Goal: Task Accomplishment & Management: Manage account settings

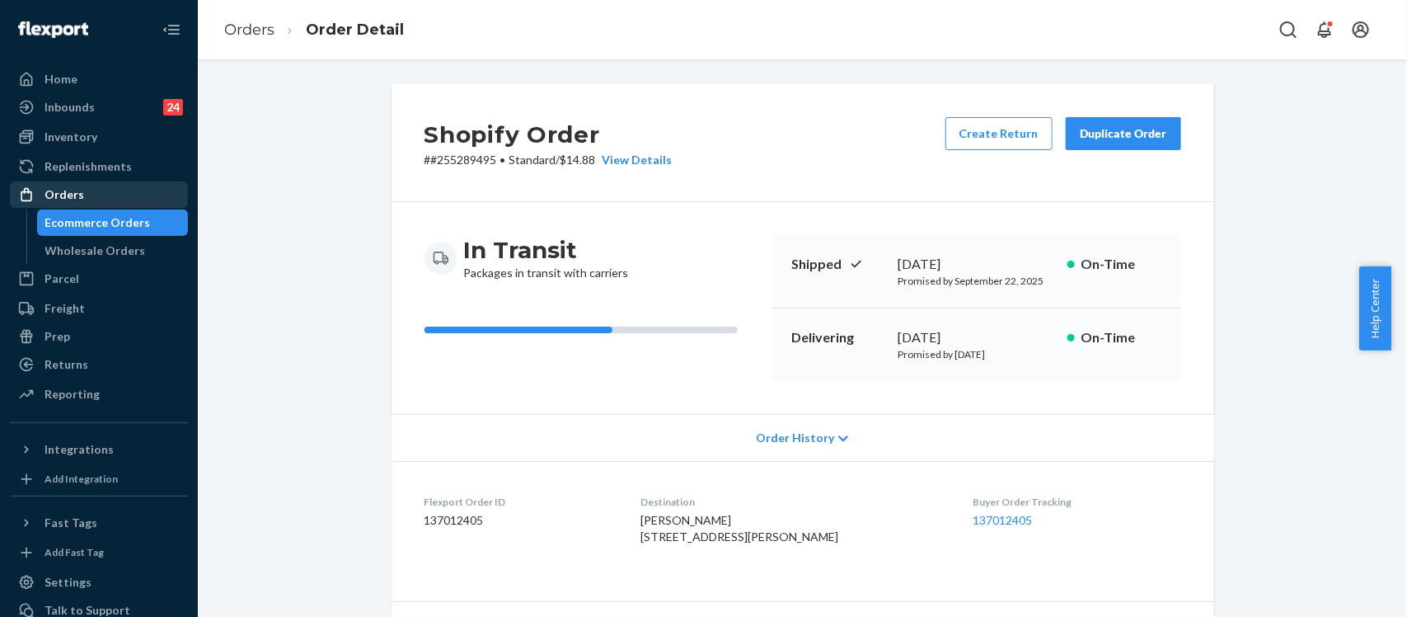
click at [71, 190] on div "Orders" at bounding box center [65, 194] width 40 height 16
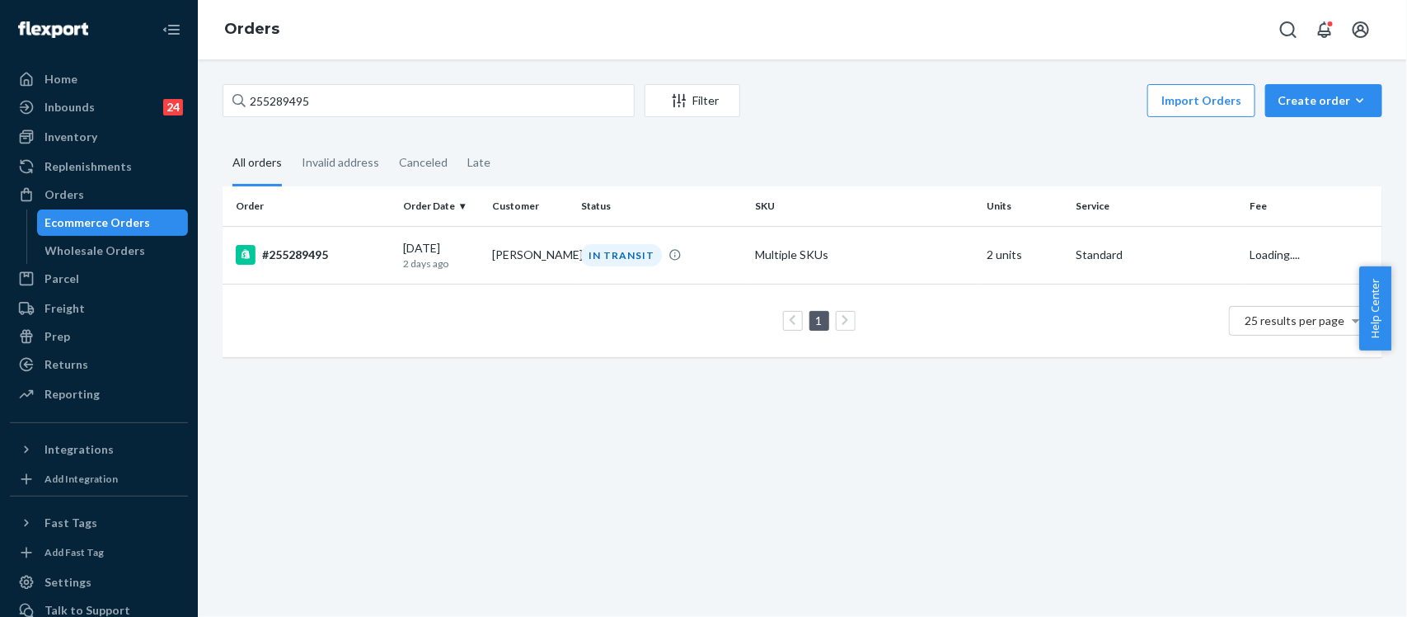
drag, startPoint x: 404, startPoint y: 117, endPoint x: 309, endPoint y: 114, distance: 94.9
click at [309, 114] on div "255289495 Filter Import Orders Create order Ecommerce order Removal order" at bounding box center [803, 102] width 1160 height 37
drag, startPoint x: 303, startPoint y: 101, endPoint x: 221, endPoint y: 93, distance: 82.0
click at [221, 93] on div "255289495 Filter Import Orders Create order Ecommerce order Removal order All o…" at bounding box center [802, 228] width 1185 height 289
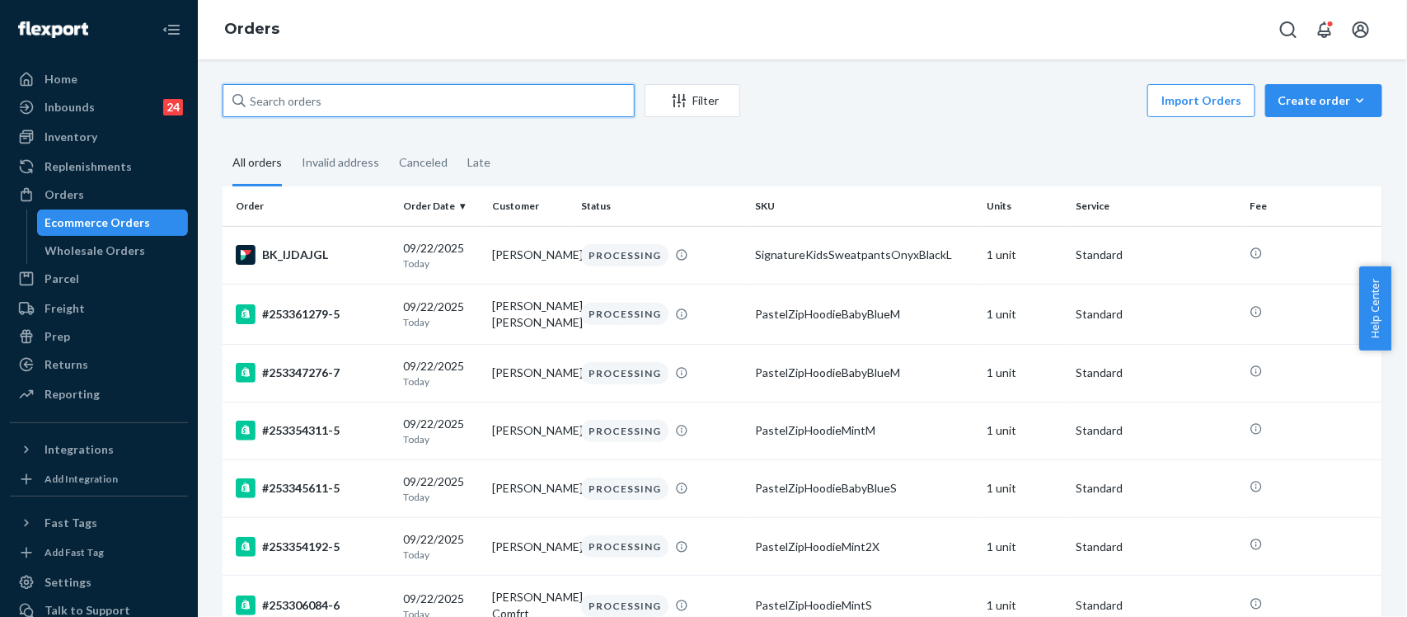
paste input "255288820"
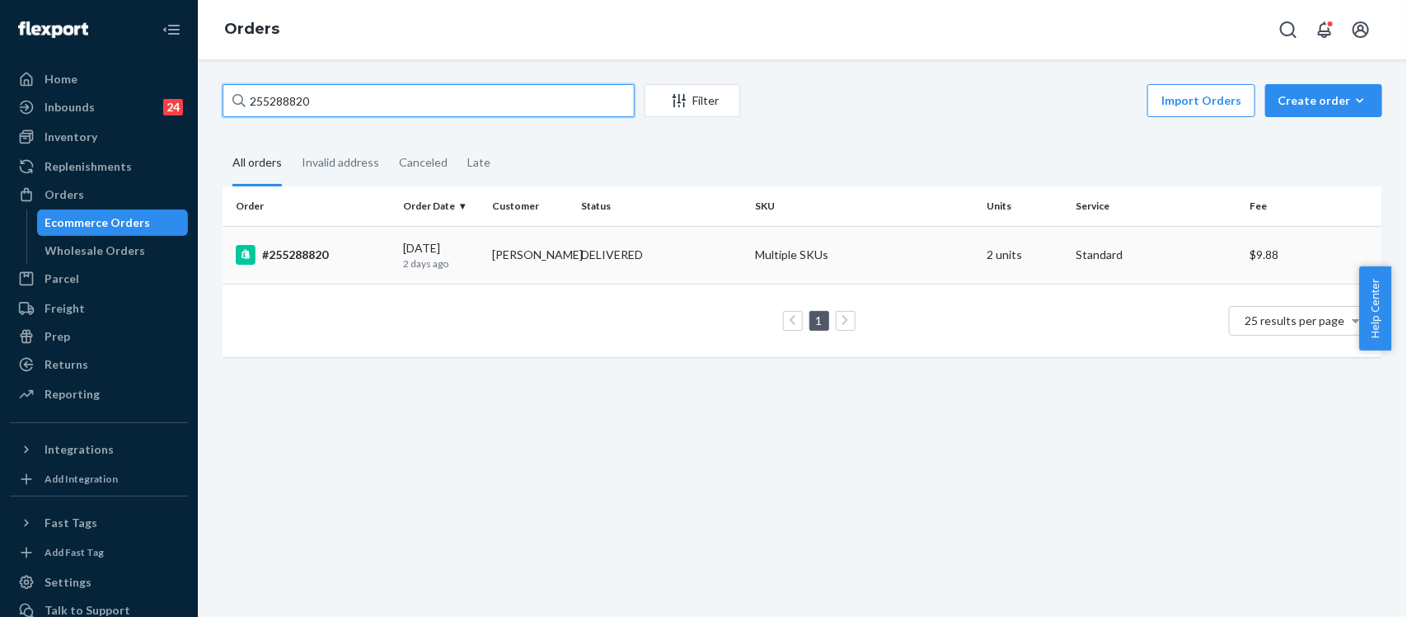
type input "255288820"
click at [326, 257] on div "#255288820" at bounding box center [313, 255] width 154 height 20
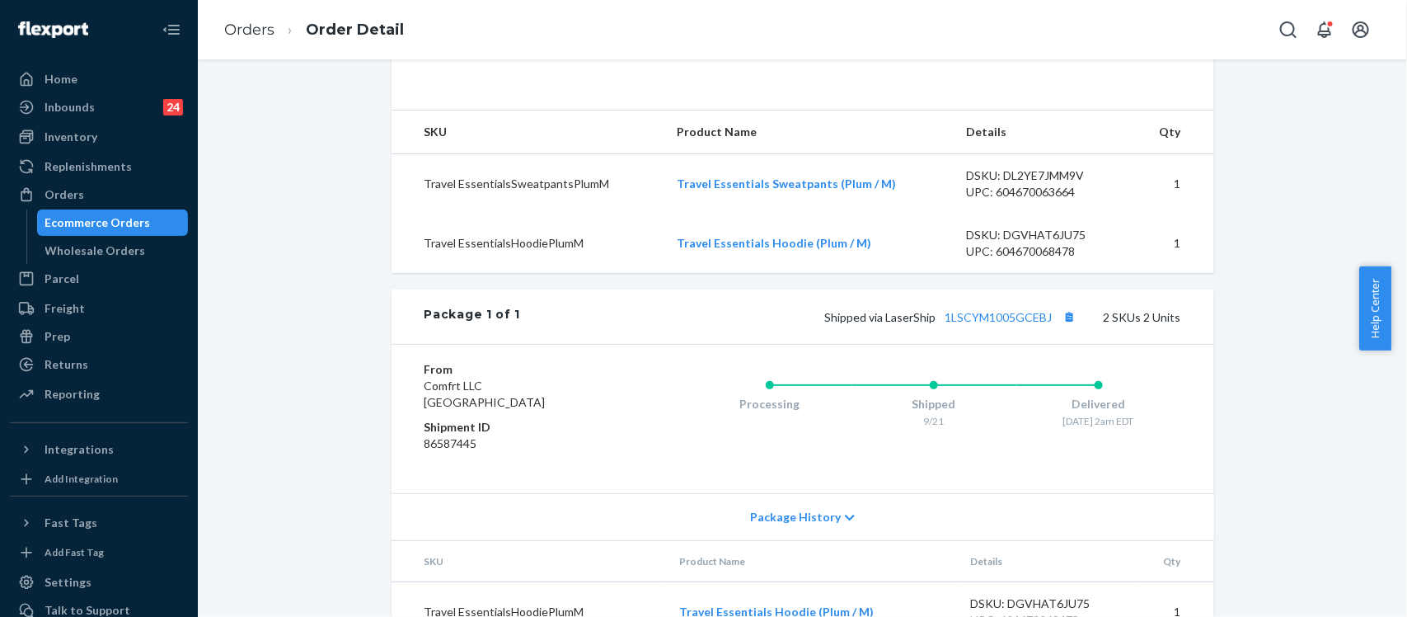
scroll to position [515, 0]
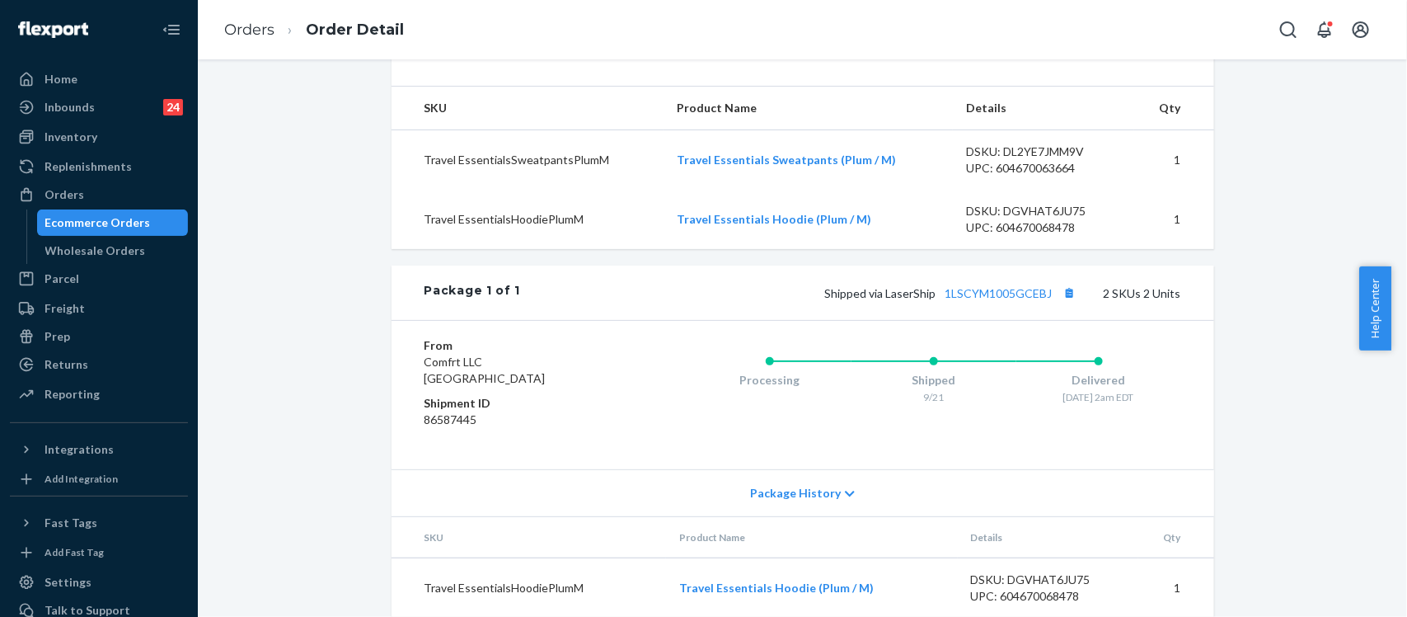
click at [992, 303] on div "Shipped via LaserShip 1LSCYM1005GCEBJ 2 SKUs 2 Units" at bounding box center [850, 292] width 660 height 21
click at [995, 300] on link "1LSCYM1005GCEBJ" at bounding box center [999, 293] width 107 height 14
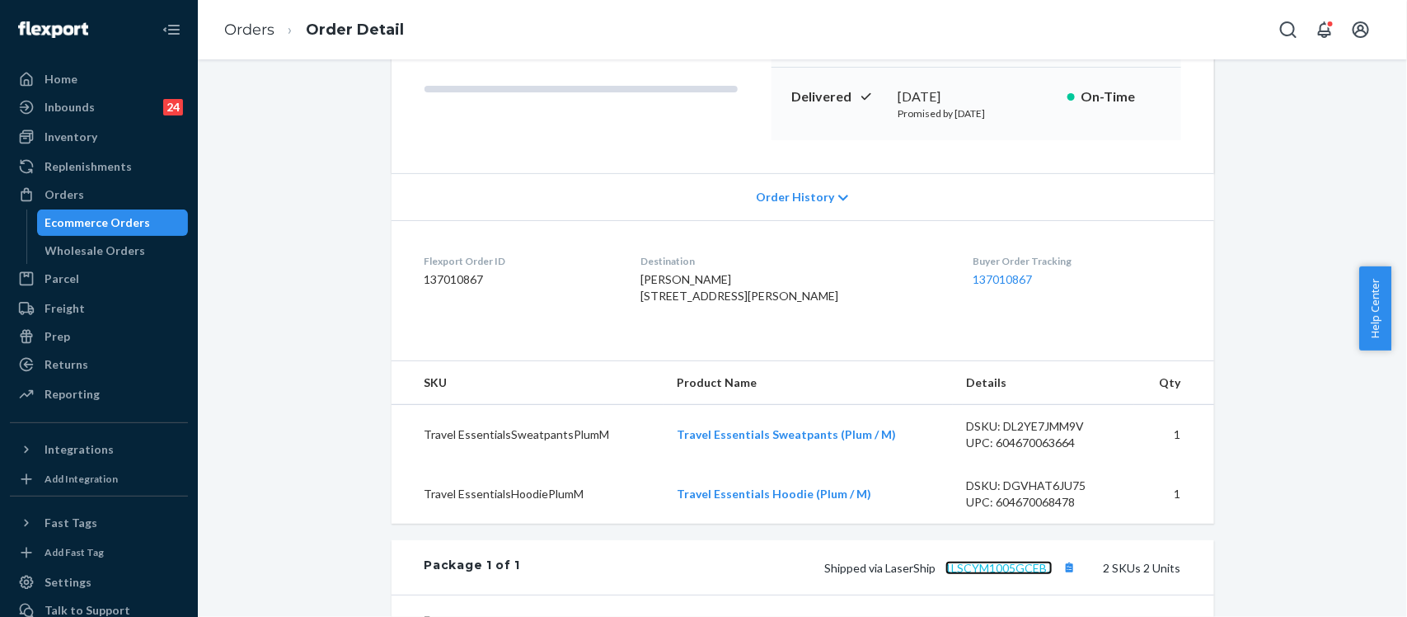
scroll to position [206, 0]
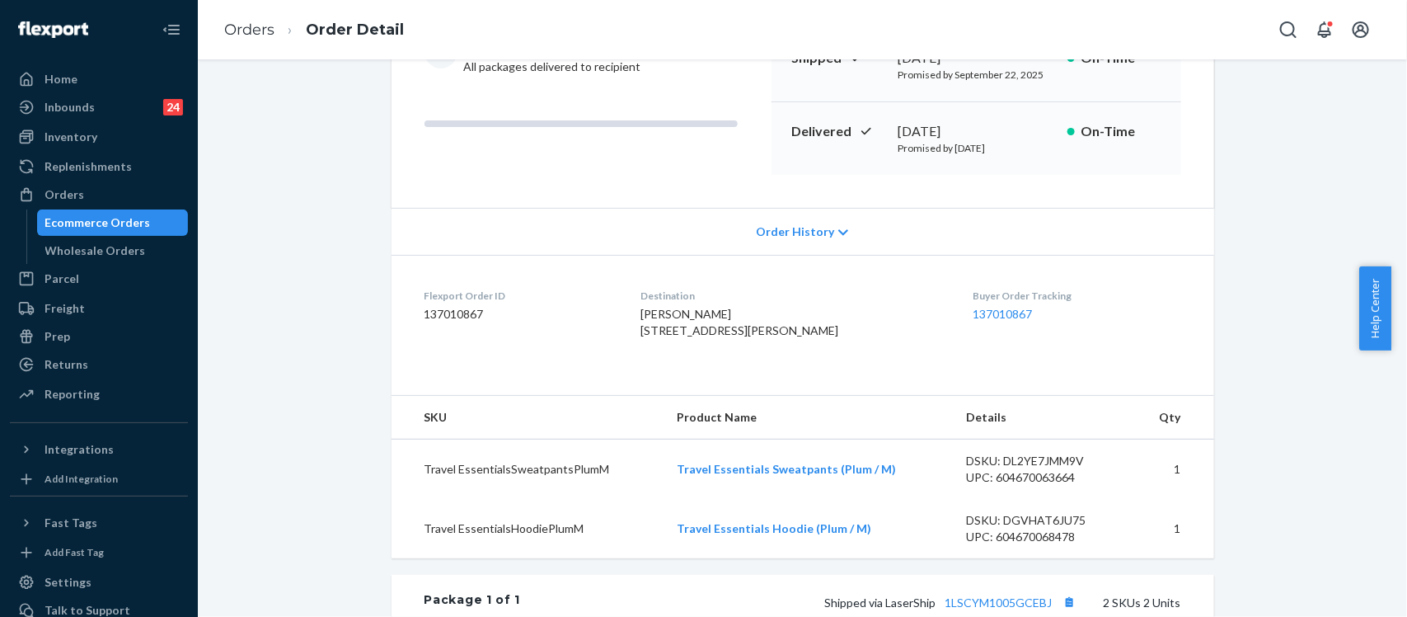
drag, startPoint x: 651, startPoint y: 332, endPoint x: 754, endPoint y: 344, distance: 103.7
click at [754, 344] on dl "Flexport Order ID 137010867 Destination [PERSON_NAME] [STREET_ADDRESS][PERSON_N…" at bounding box center [803, 317] width 823 height 124
copy span "[STREET_ADDRESS][PERSON_NAME]"
click at [92, 186] on div "Orders" at bounding box center [99, 194] width 175 height 23
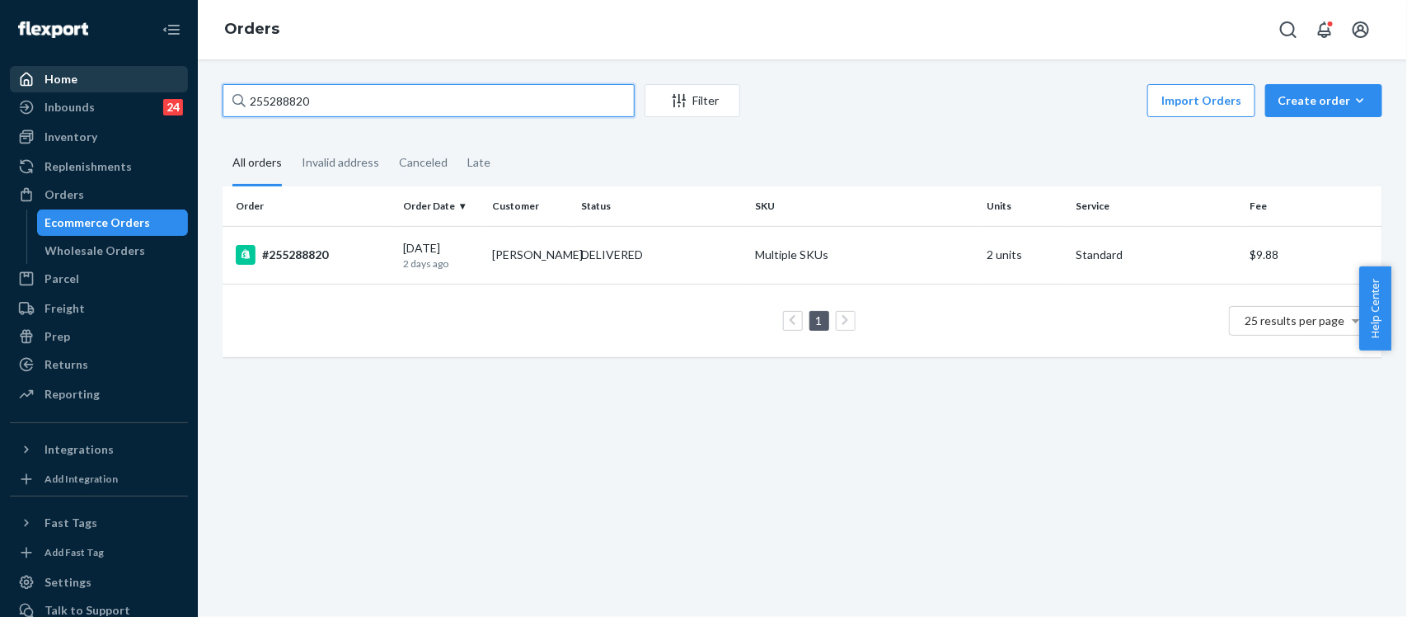
drag, startPoint x: 330, startPoint y: 96, endPoint x: 149, endPoint y: 89, distance: 180.7
click at [149, 89] on div "Home Inbounds 24 Shipping Plans Problems 24 Inventory Products Replenishments O…" at bounding box center [703, 308] width 1407 height 617
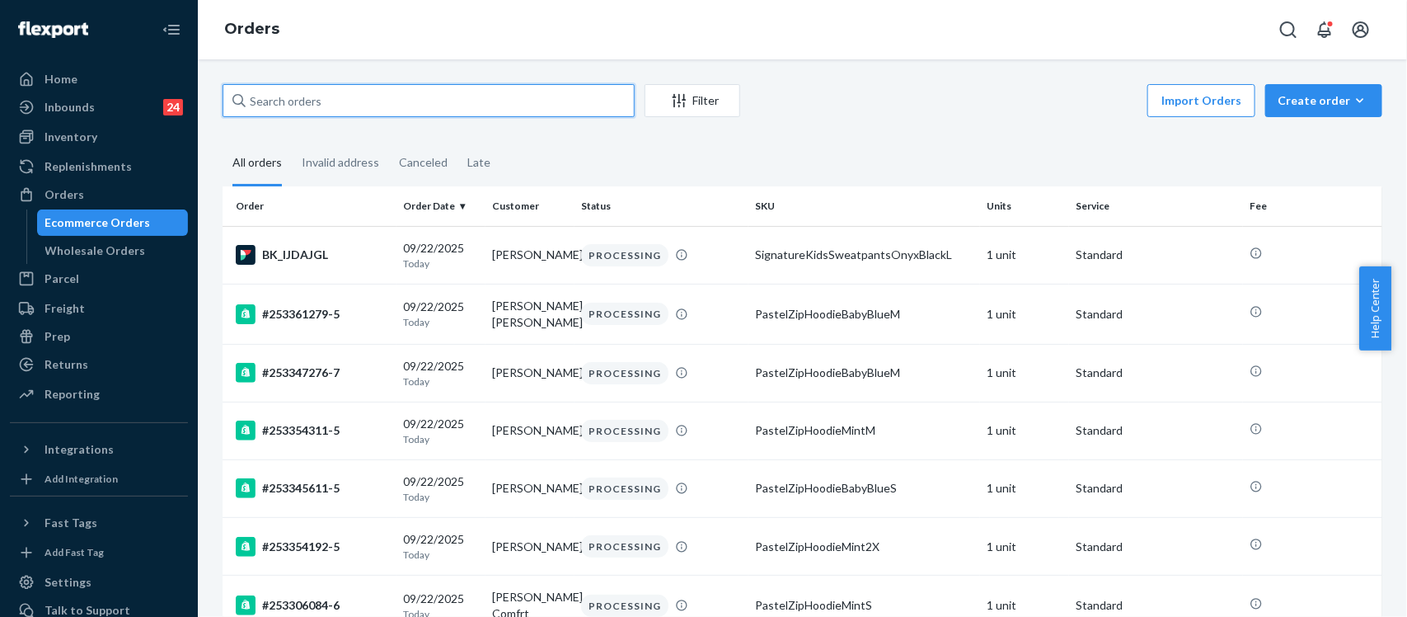
click at [308, 112] on input "text" at bounding box center [429, 100] width 412 height 33
paste input "255164141"
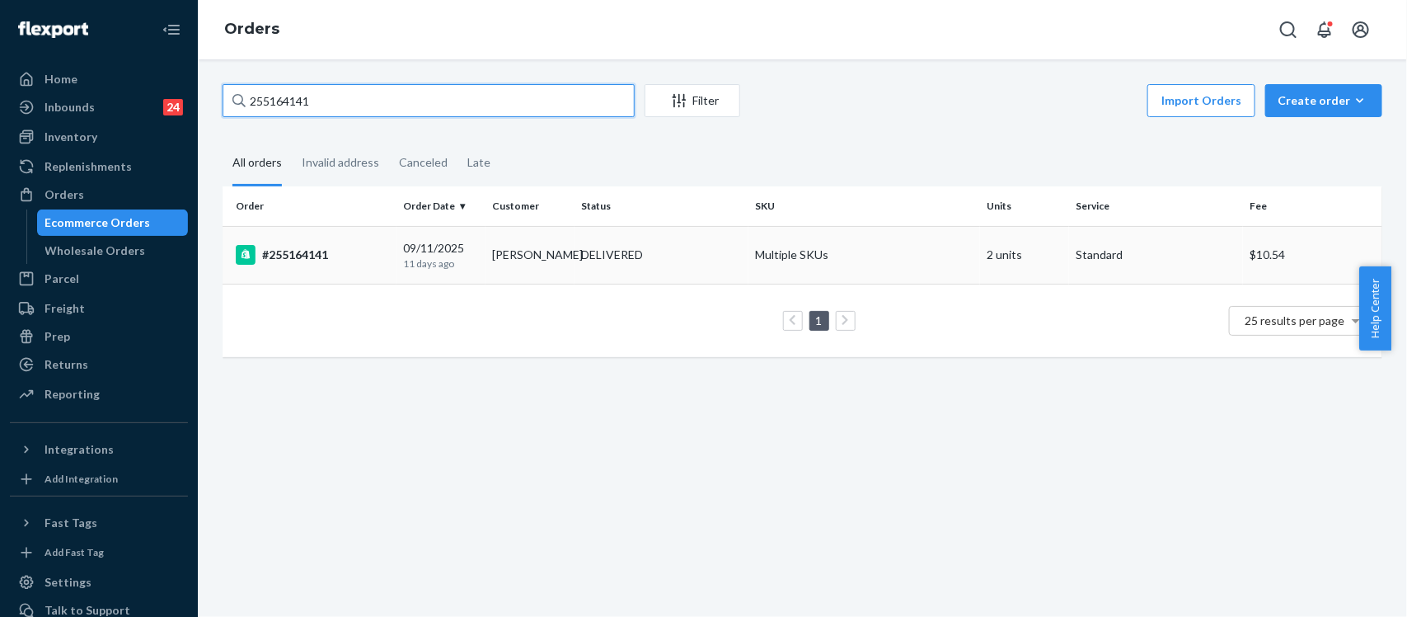
type input "255164141"
click at [291, 251] on div "#255164141" at bounding box center [313, 255] width 154 height 20
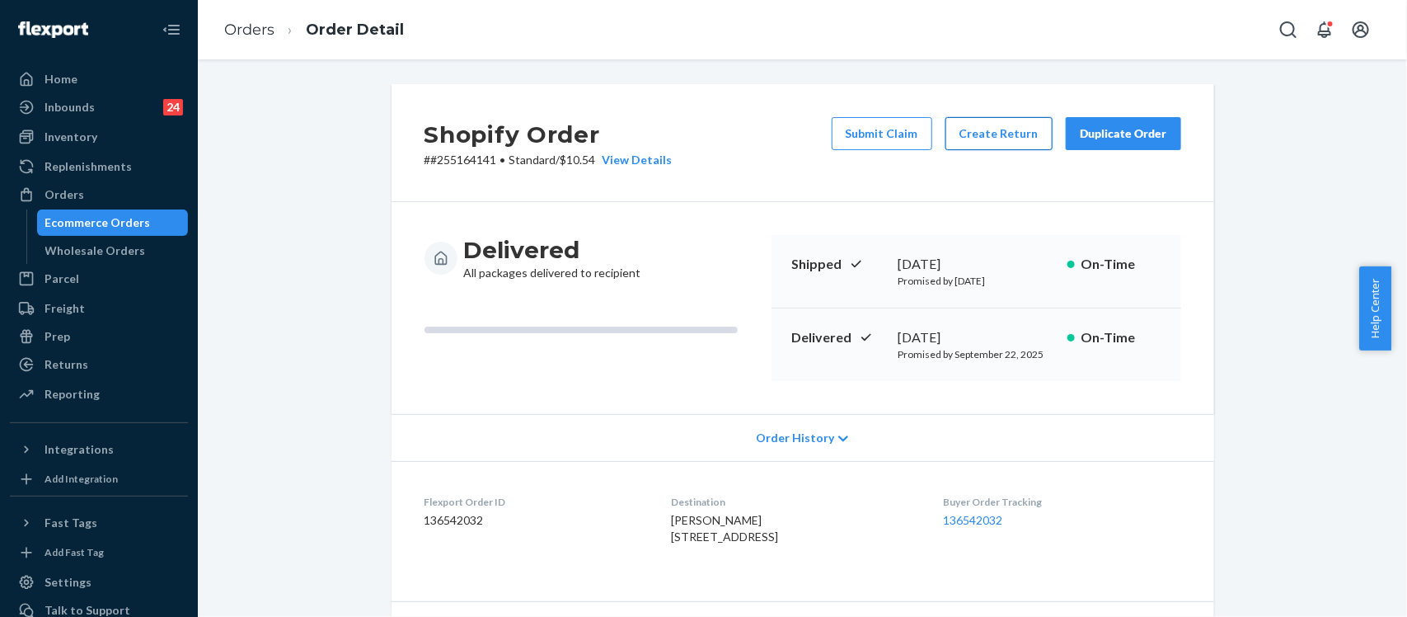
click at [998, 133] on button "Create Return" at bounding box center [999, 133] width 107 height 33
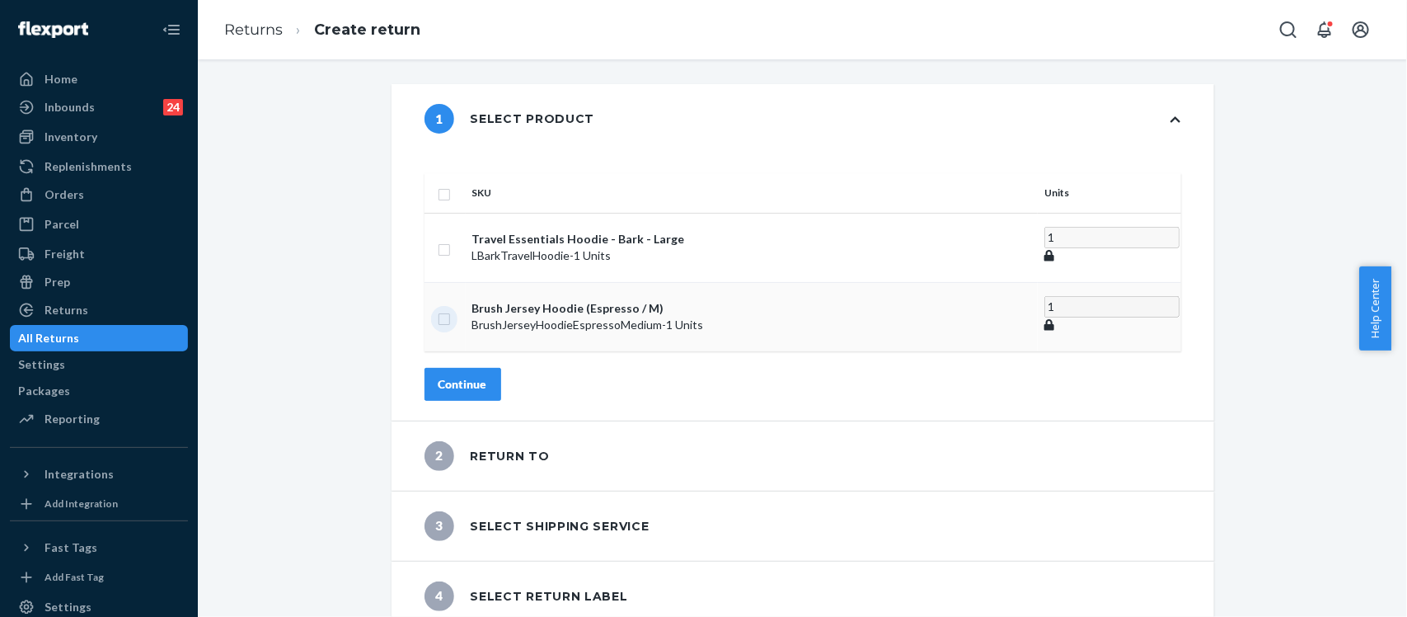
click at [451, 308] on input "checkbox" at bounding box center [444, 316] width 13 height 17
checkbox input "true"
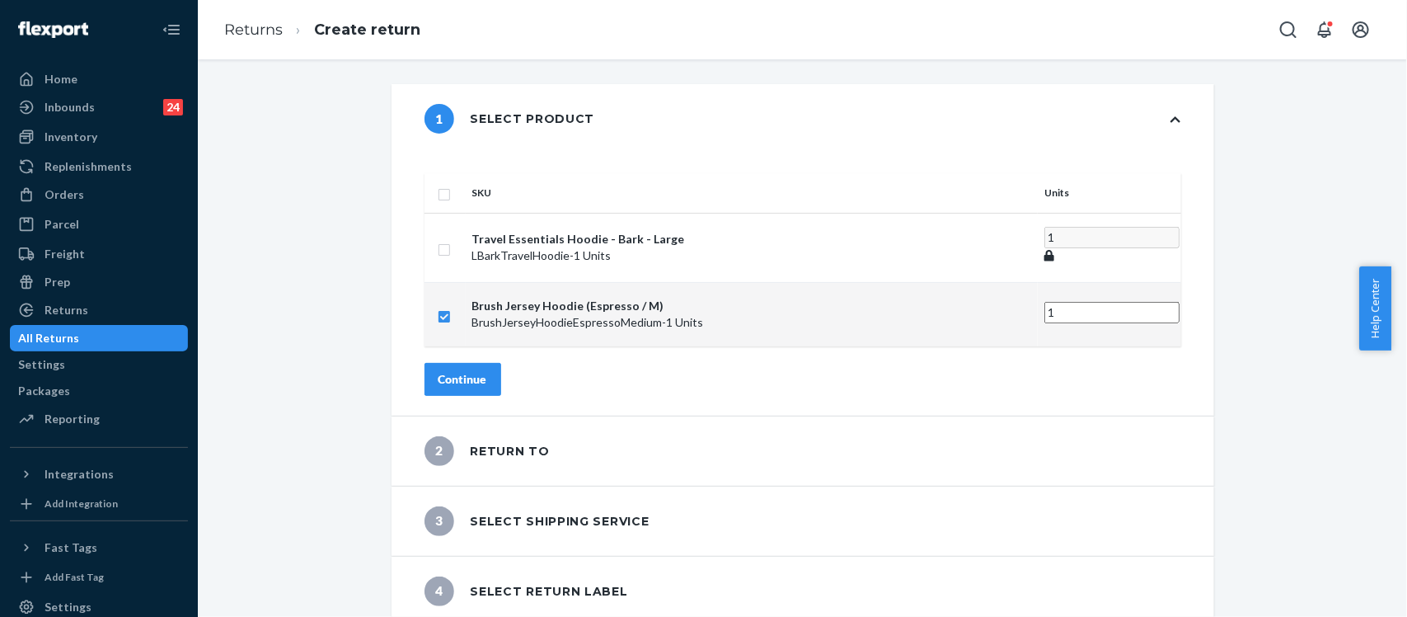
click at [486, 371] on div "Continue" at bounding box center [463, 379] width 49 height 16
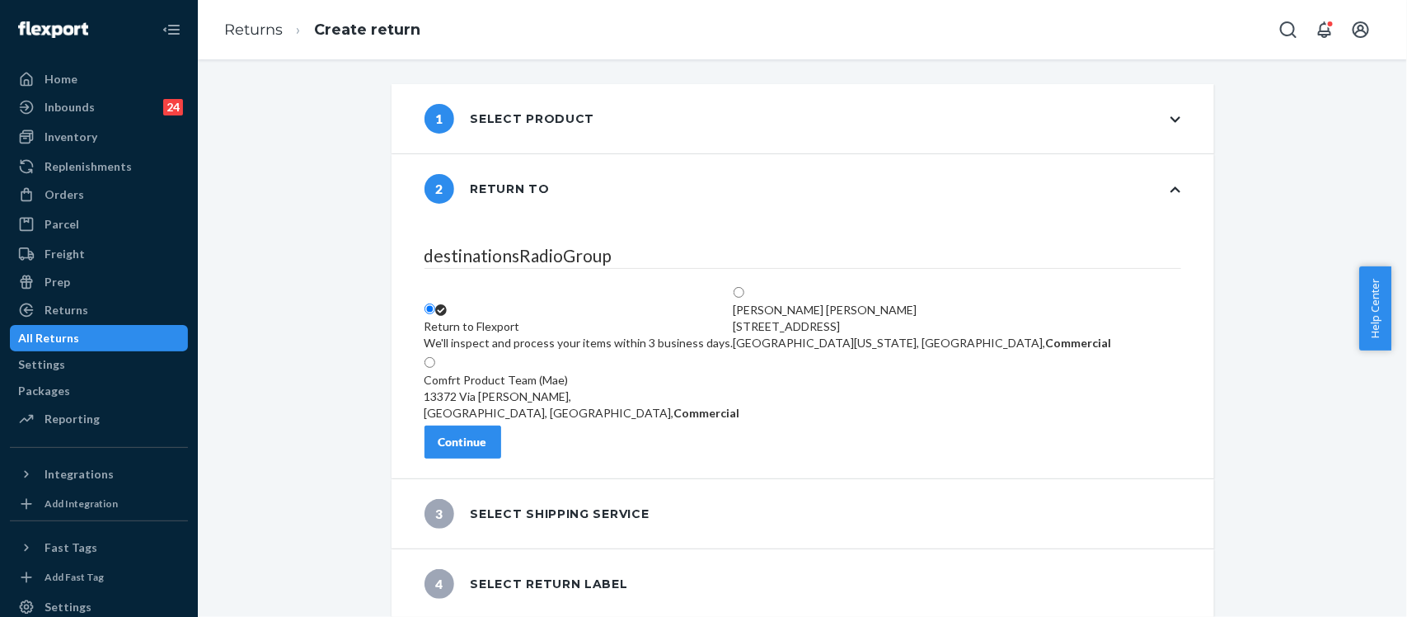
click at [487, 450] on div "Continue" at bounding box center [463, 442] width 49 height 16
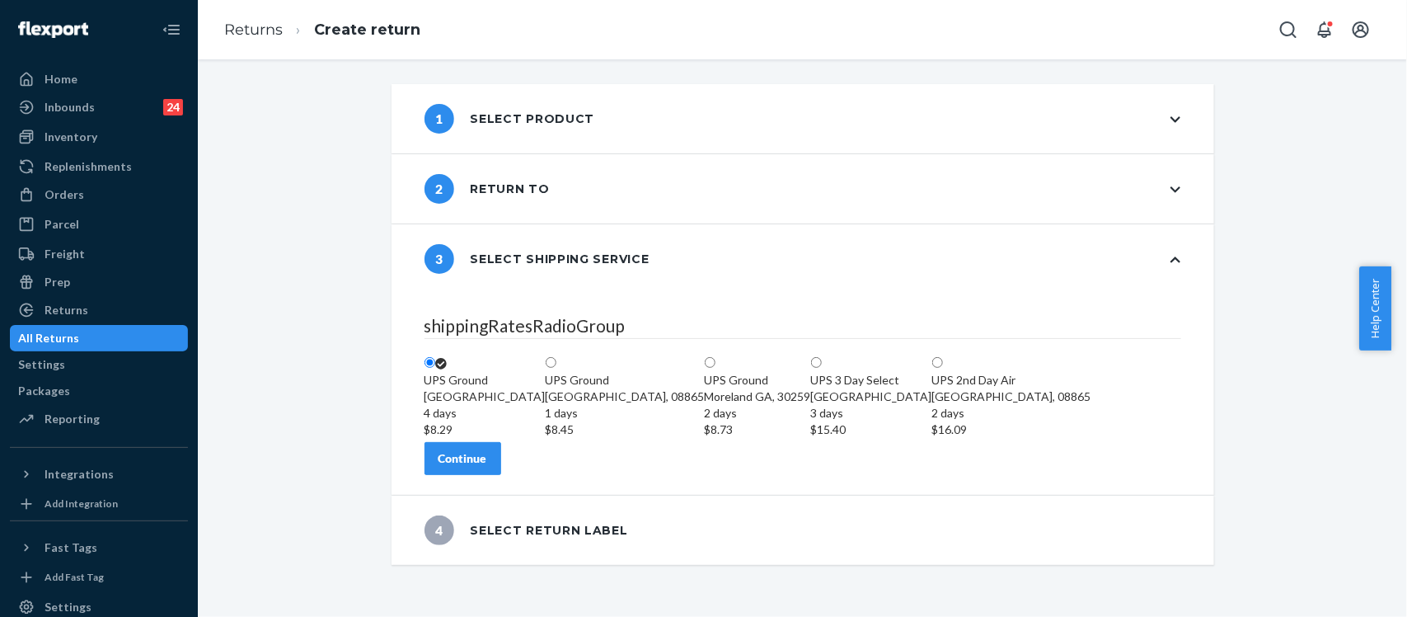
scroll to position [43, 0]
click at [481, 475] on button "Continue" at bounding box center [463, 458] width 77 height 33
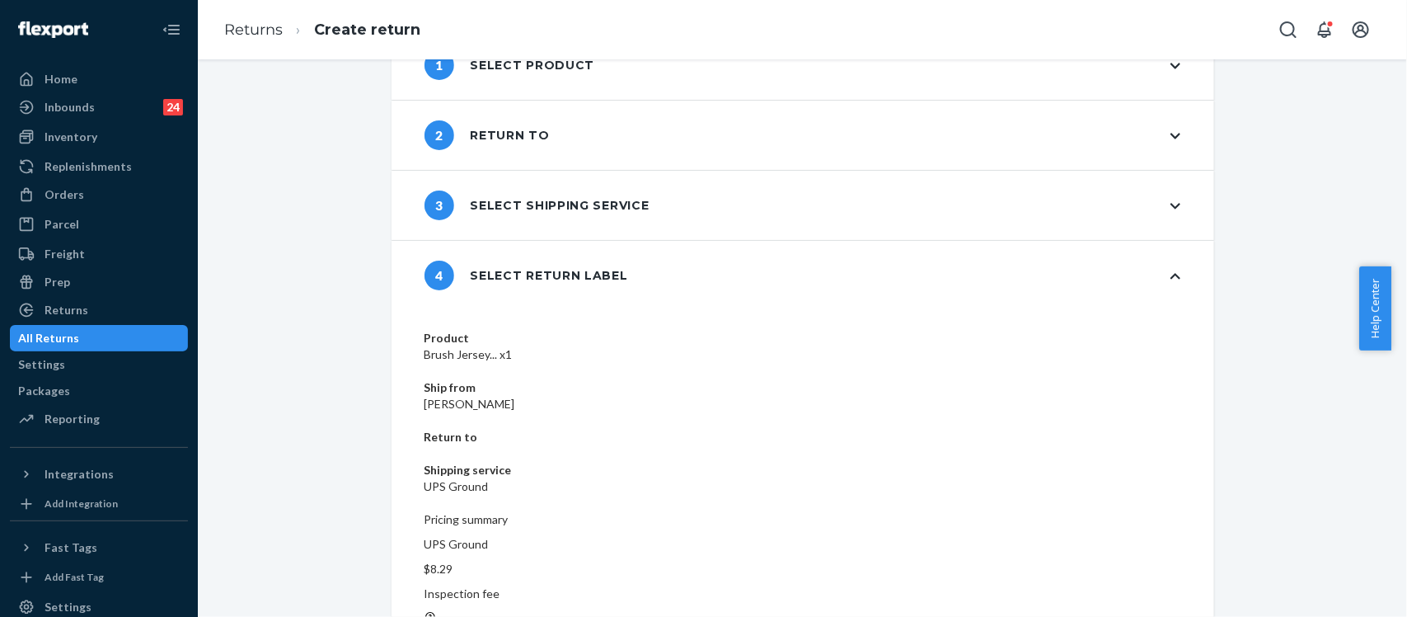
scroll to position [55, 0]
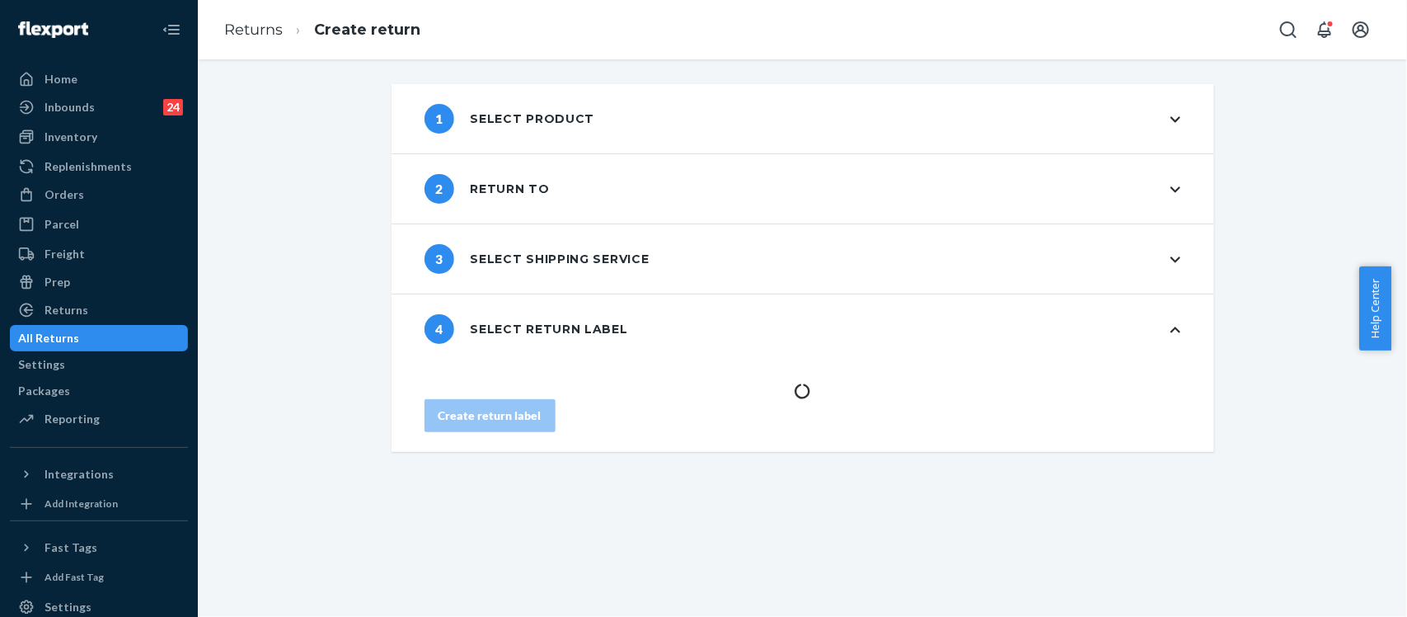
scroll to position [0, 0]
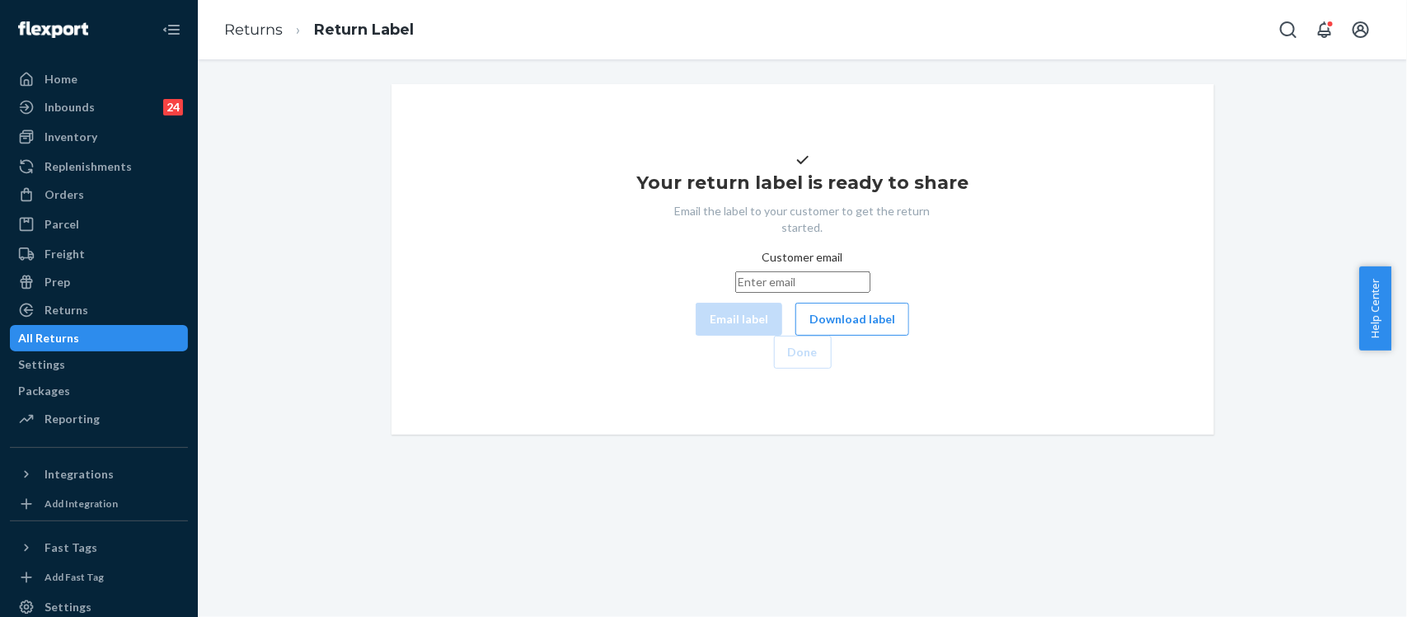
click at [735, 293] on input "Customer email" at bounding box center [802, 281] width 135 height 21
paste input "[EMAIL_ADDRESS][DOMAIN_NAME]"
type input "[EMAIL_ADDRESS][DOMAIN_NAME]"
click at [696, 336] on button "Email label" at bounding box center [739, 319] width 87 height 33
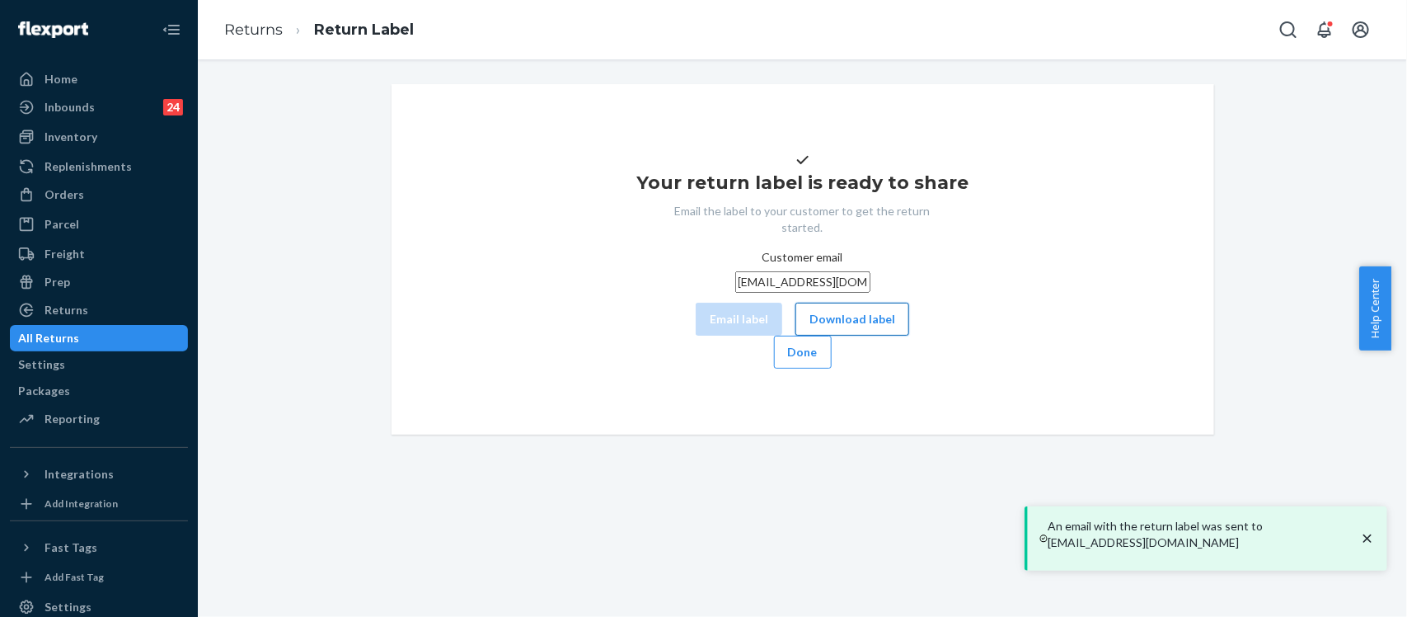
click at [800, 336] on button "Download label" at bounding box center [853, 319] width 114 height 33
